Goal: Transaction & Acquisition: Purchase product/service

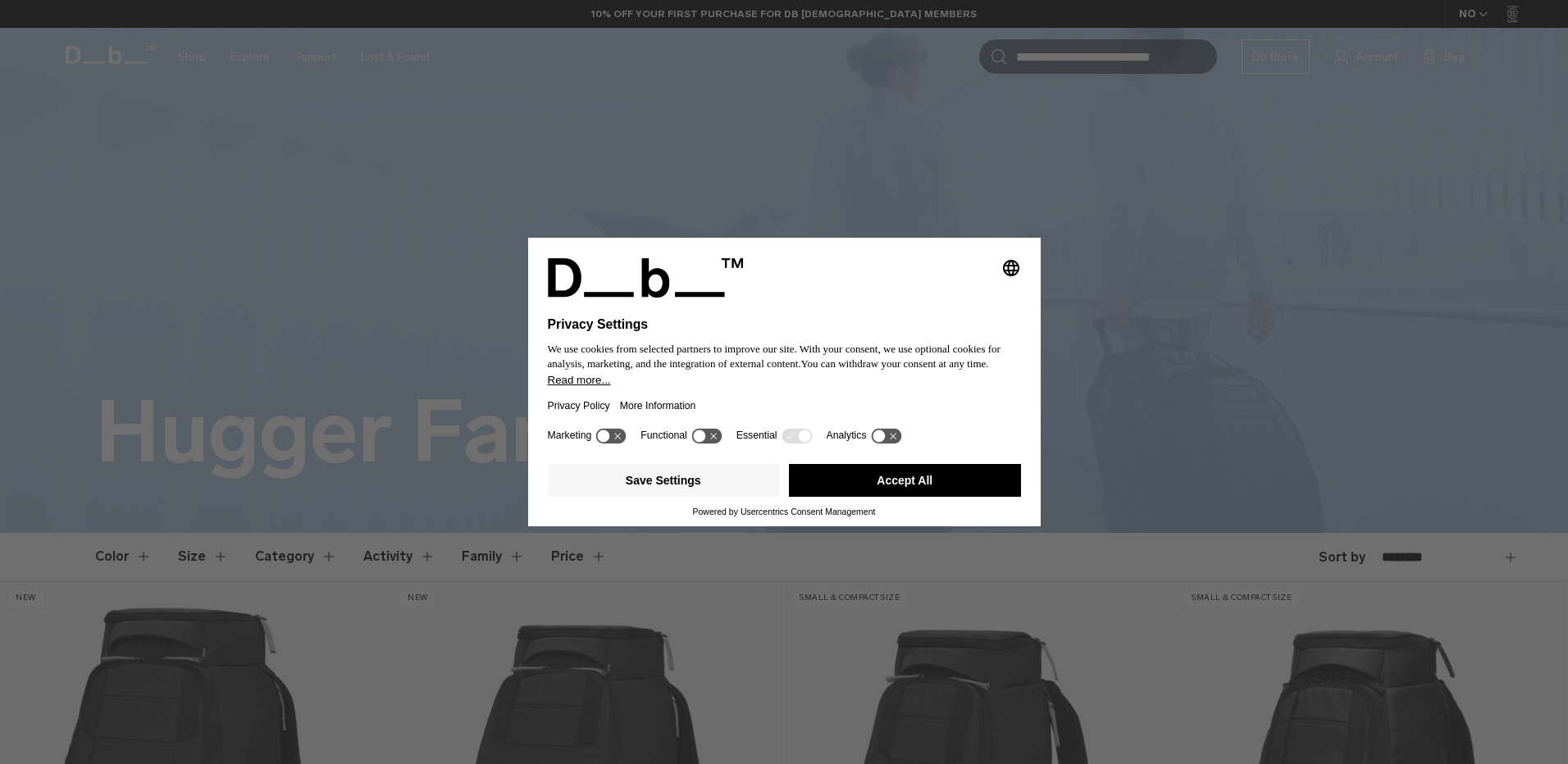
click at [1555, 89] on body "Skip to content BUY NOW, PAY LATER WITH KLARNA 10% OFF YOUR FIRST PURCHASE FOR …" at bounding box center [784, 382] width 1568 height 764
click at [888, 484] on button "Accept All" at bounding box center [905, 481] width 232 height 33
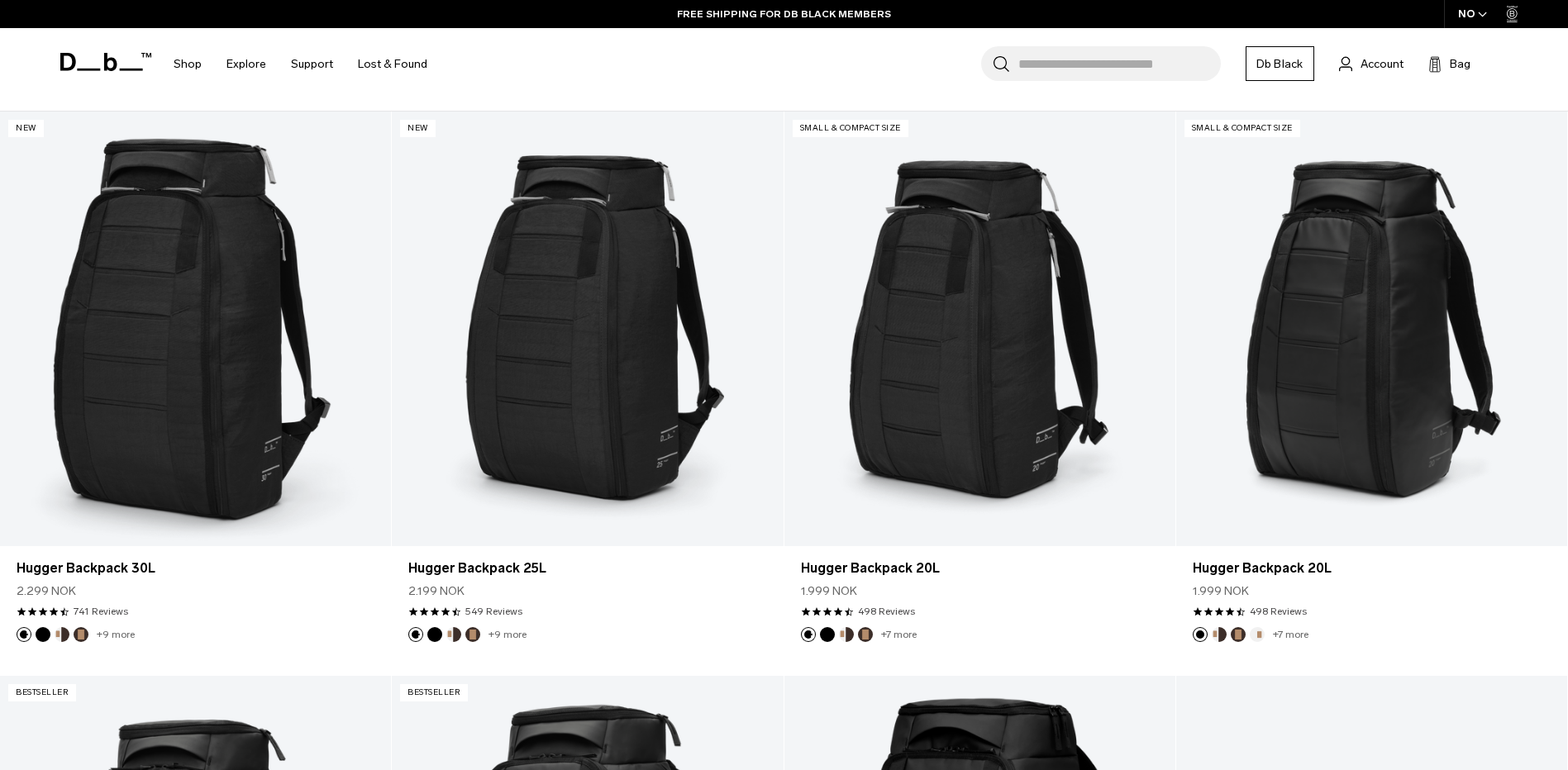
scroll to position [458, 0]
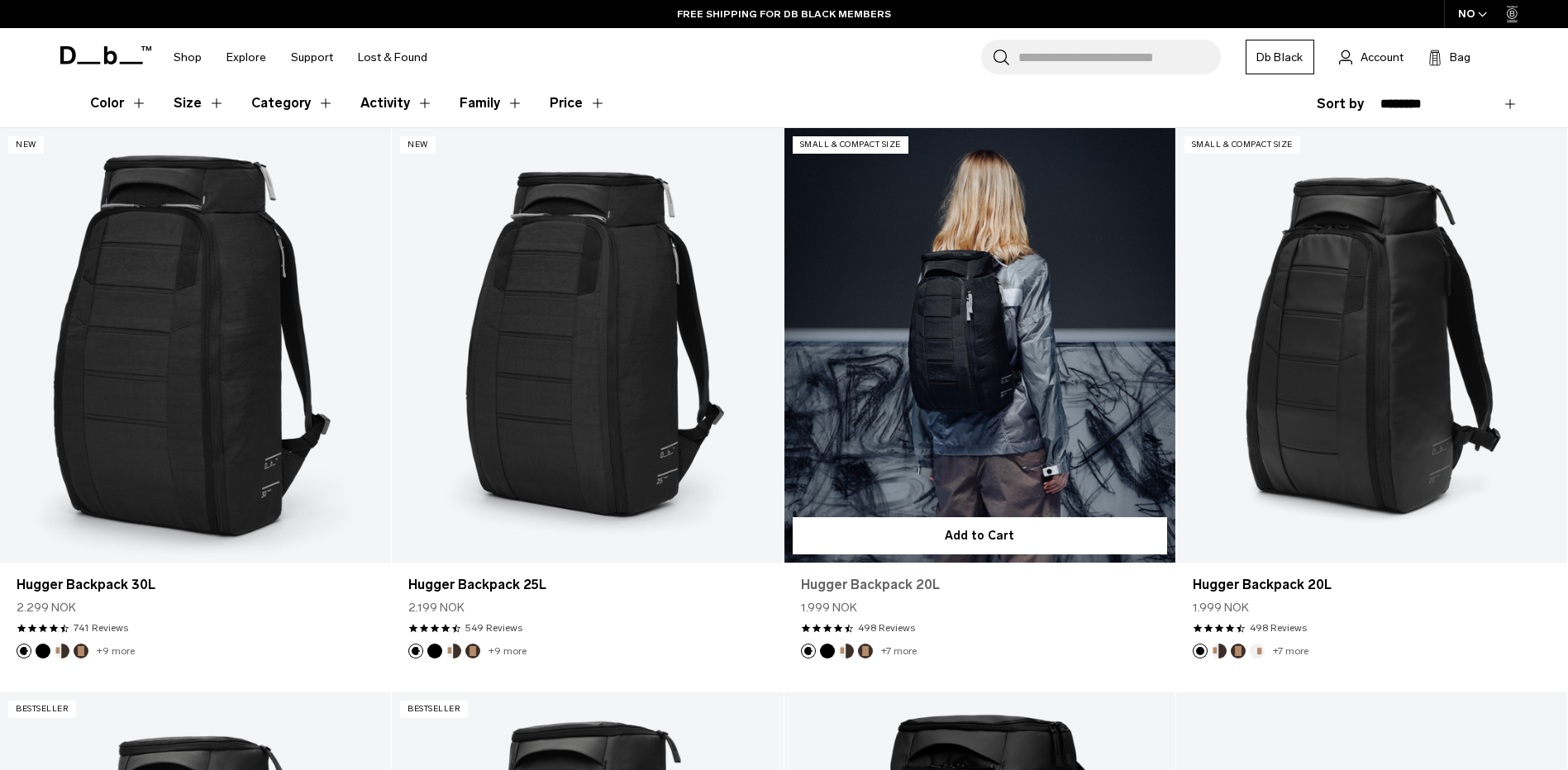
click at [883, 584] on link "Hugger Backpack 20L" at bounding box center [980, 586] width 358 height 20
